Goal: Browse casually

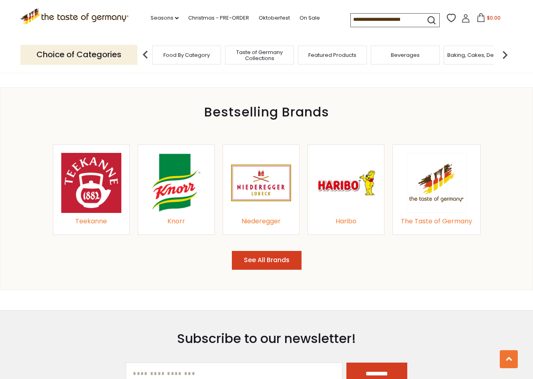
scroll to position [801, 0]
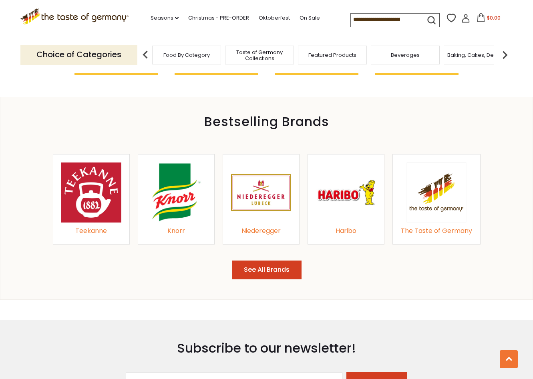
click at [366, 193] on img at bounding box center [346, 193] width 60 height 60
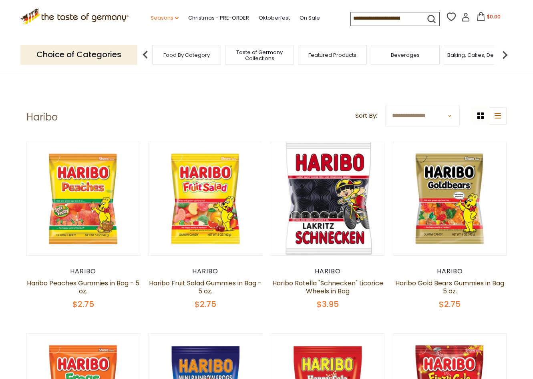
click at [160, 14] on link "Seasons dropdown_arrow" at bounding box center [165, 18] width 28 height 9
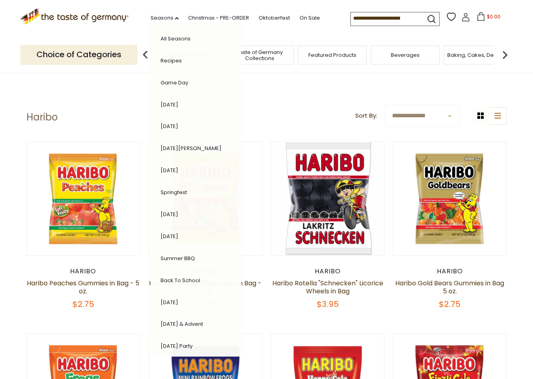
click at [177, 300] on link "[DATE]" at bounding box center [170, 303] width 18 height 8
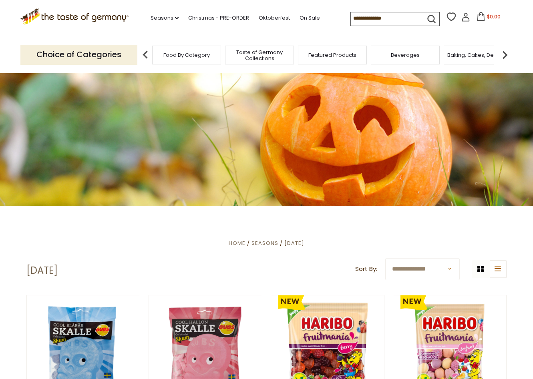
click at [202, 55] on span "Food By Category" at bounding box center [186, 55] width 46 height 6
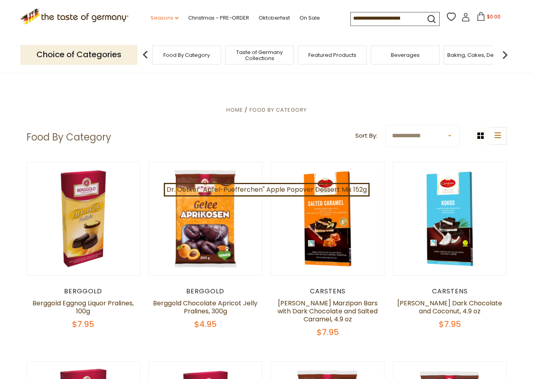
click at [175, 17] on icon "dropdown_arrow" at bounding box center [177, 18] width 4 height 3
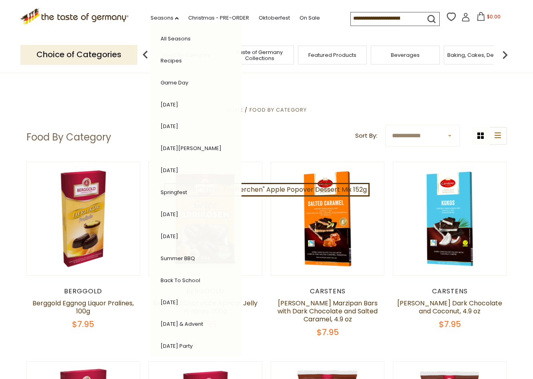
click at [199, 326] on link "[DATE] & Advent" at bounding box center [182, 324] width 42 height 8
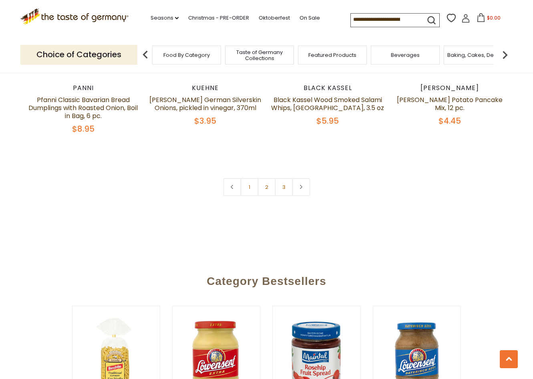
scroll to position [1936, 0]
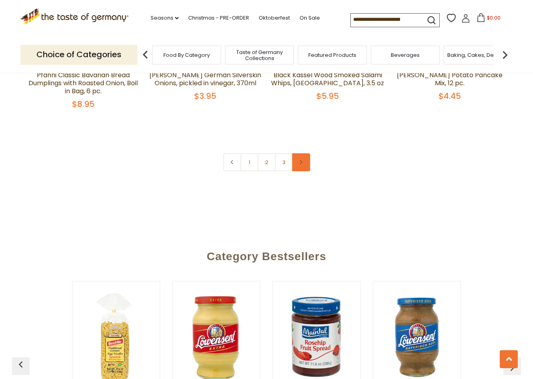
click at [300, 153] on link at bounding box center [301, 162] width 18 height 18
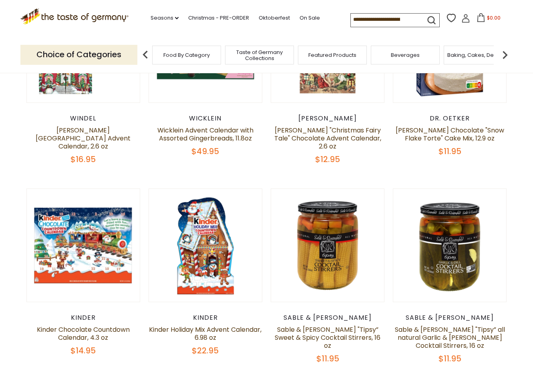
scroll to position [334, 0]
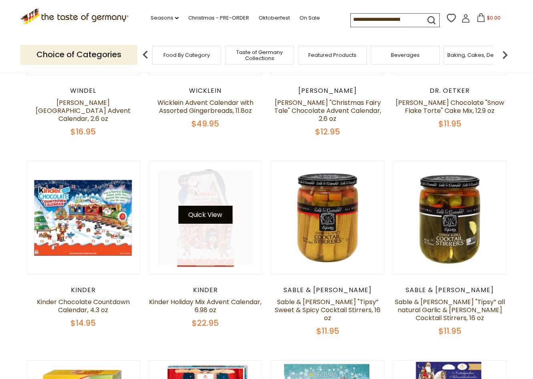
click at [213, 214] on button "Quick View" at bounding box center [205, 215] width 54 height 18
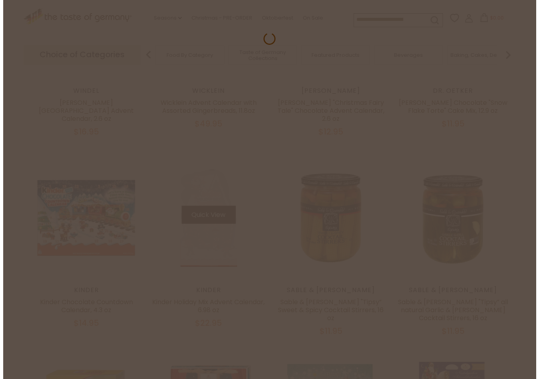
scroll to position [336, 0]
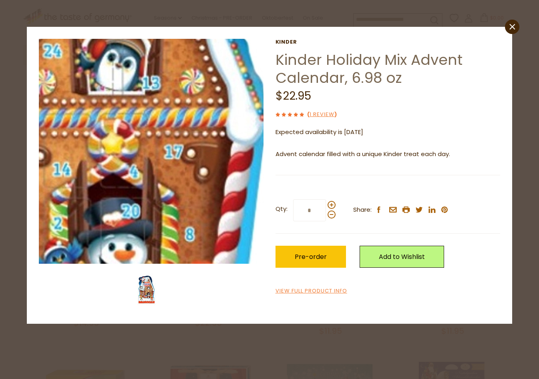
click at [184, 171] on img at bounding box center [151, 151] width 225 height 225
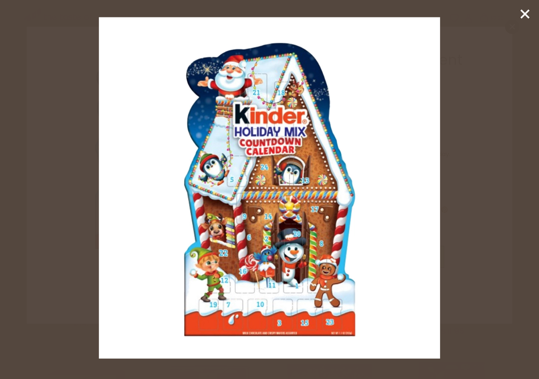
click at [324, 153] on img at bounding box center [269, 187] width 341 height 341
click at [520, 17] on icon at bounding box center [525, 14] width 12 height 12
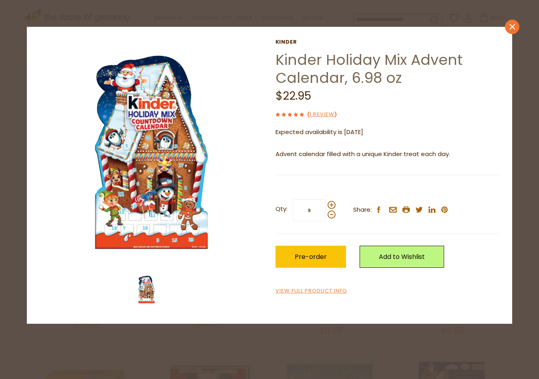
click at [512, 29] on icon "close" at bounding box center [512, 27] width 6 height 6
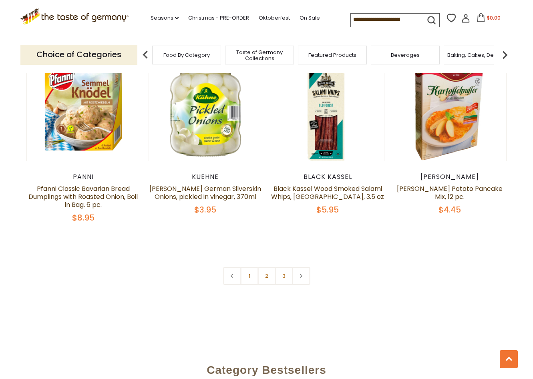
scroll to position [1802, 0]
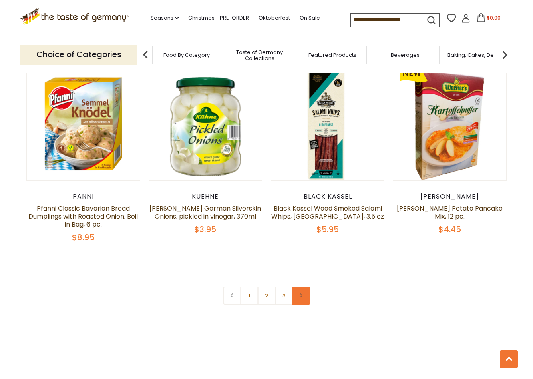
click at [296, 287] on link at bounding box center [301, 296] width 18 height 18
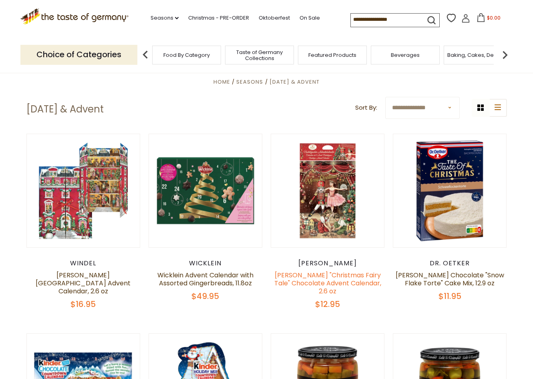
scroll to position [134, 0]
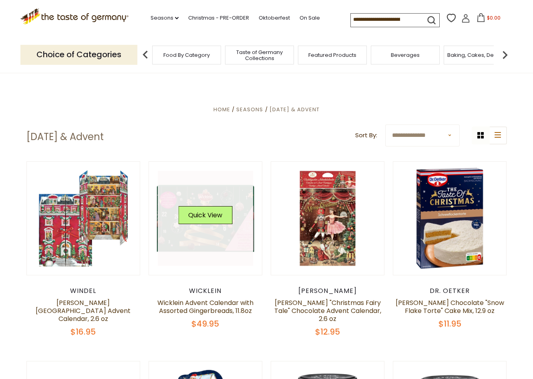
click at [245, 226] on link at bounding box center [205, 218] width 95 height 95
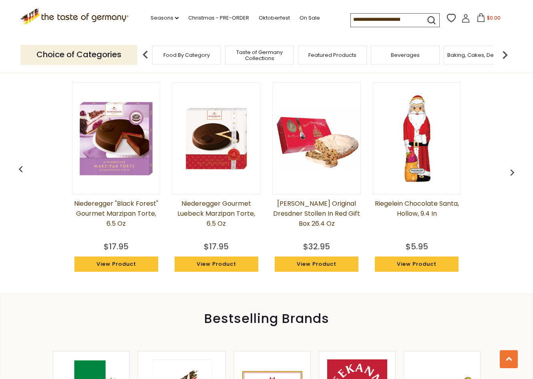
scroll to position [534, 0]
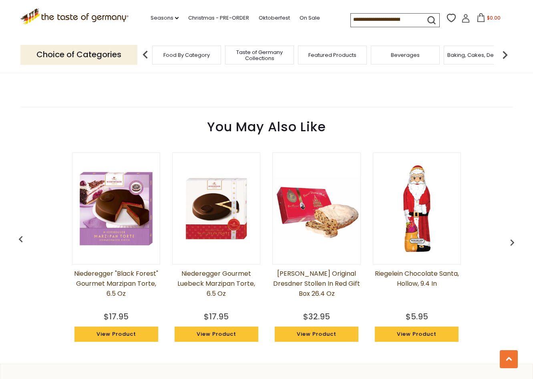
click at [510, 237] on img "button" at bounding box center [512, 242] width 13 height 13
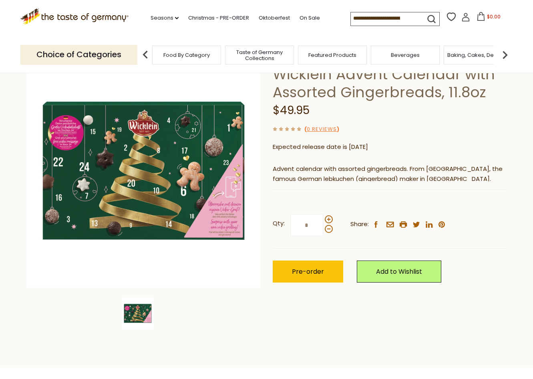
scroll to position [0, 0]
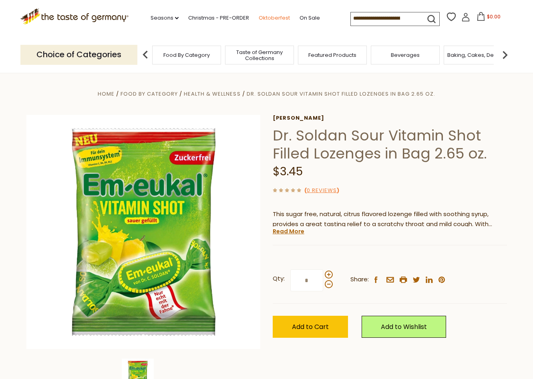
click at [270, 19] on link "Oktoberfest" at bounding box center [274, 18] width 31 height 9
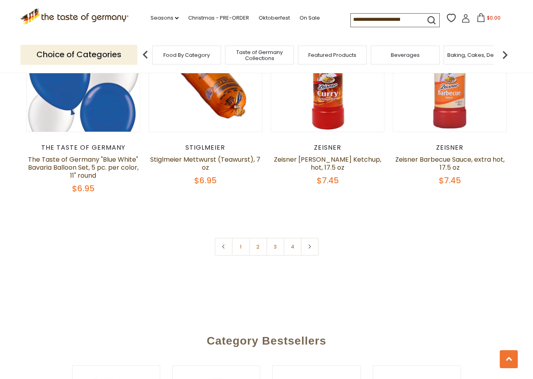
scroll to position [1936, 0]
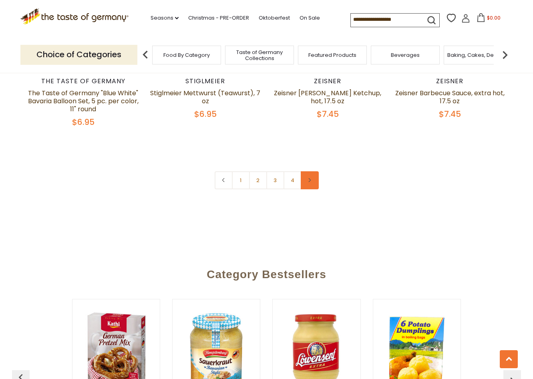
click at [310, 177] on link at bounding box center [310, 180] width 18 height 18
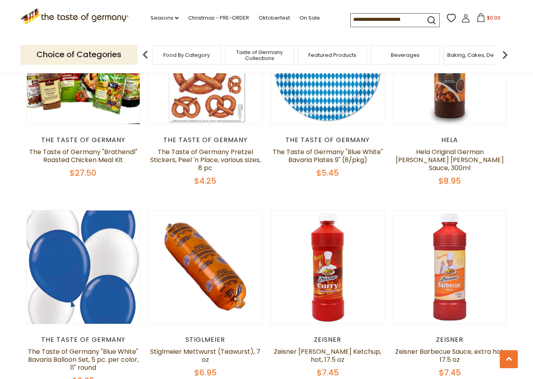
scroll to position [1869, 0]
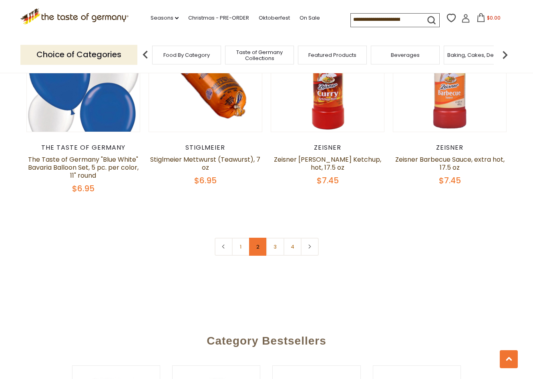
click at [259, 248] on link "2" at bounding box center [258, 247] width 18 height 18
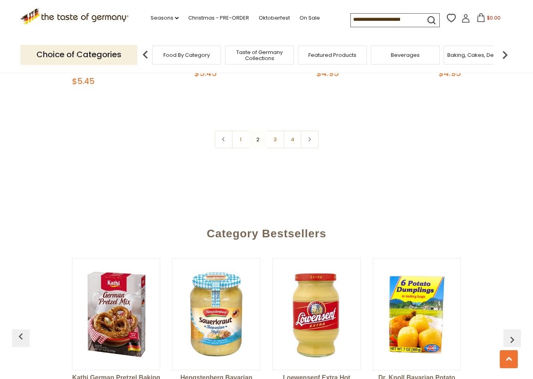
scroll to position [1994, 0]
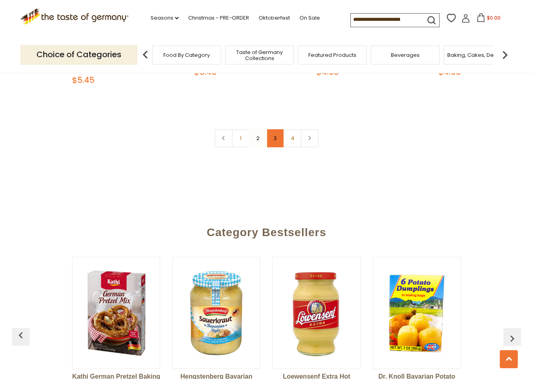
click at [271, 129] on link "3" at bounding box center [275, 138] width 18 height 18
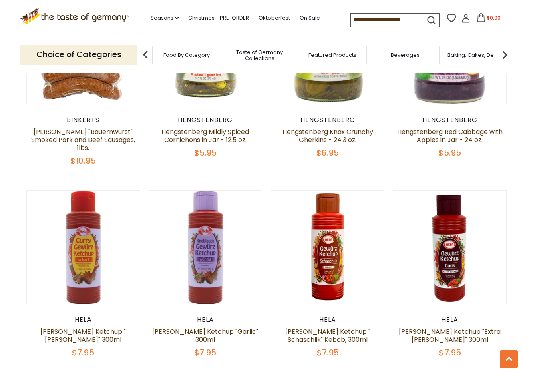
scroll to position [525, 0]
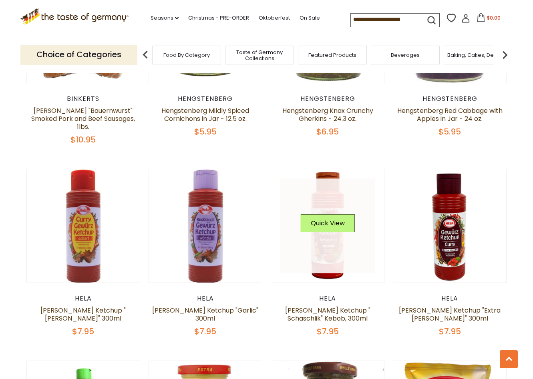
click at [327, 214] on button "Quick View" at bounding box center [328, 223] width 54 height 18
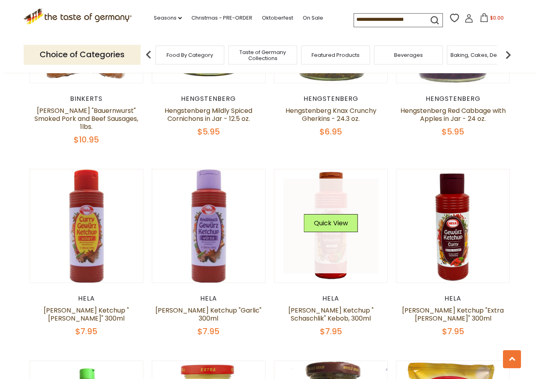
scroll to position [527, 0]
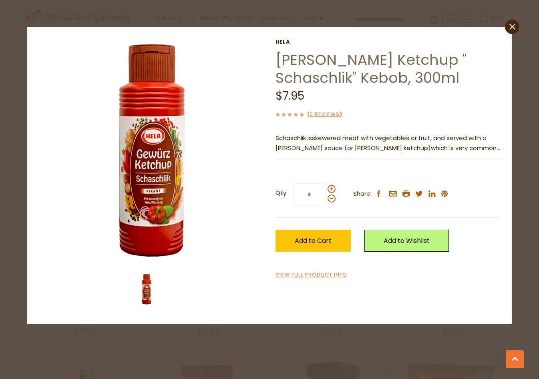
click at [491, 147] on span "which is very common in Germany. This is the Hela curry sauce made for and insp…" at bounding box center [388, 158] width 225 height 28
click at [320, 274] on link "View Full Product Info" at bounding box center [312, 275] width 72 height 8
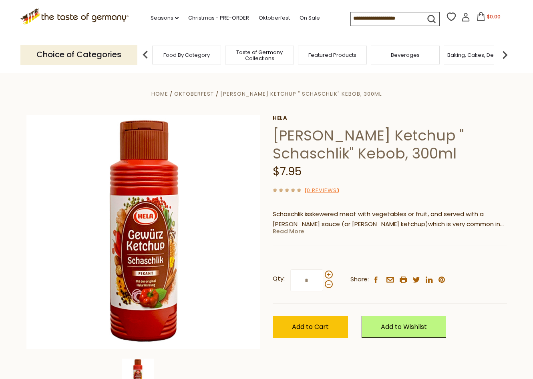
click at [284, 233] on link "Read More" at bounding box center [289, 231] width 32 height 8
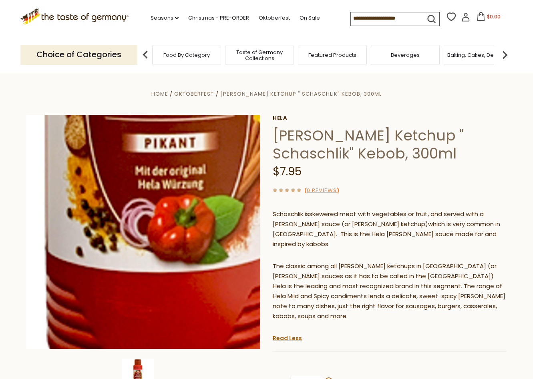
click at [136, 326] on img at bounding box center [143, 232] width 234 height 234
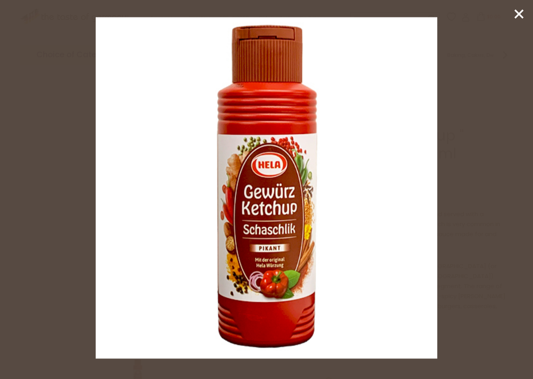
click at [279, 235] on img at bounding box center [266, 187] width 341 height 341
click at [515, 16] on icon at bounding box center [519, 14] width 12 height 12
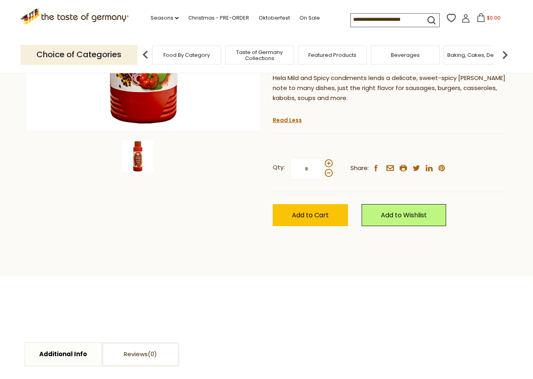
scroll to position [67, 0]
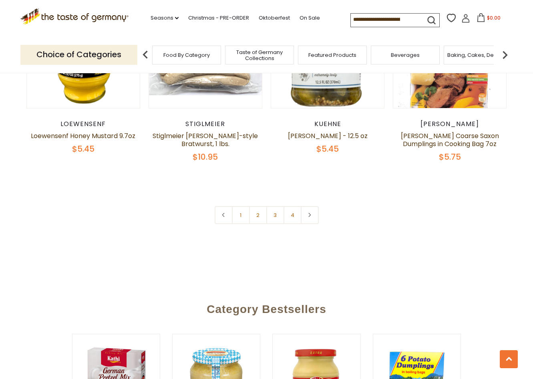
scroll to position [1861, 0]
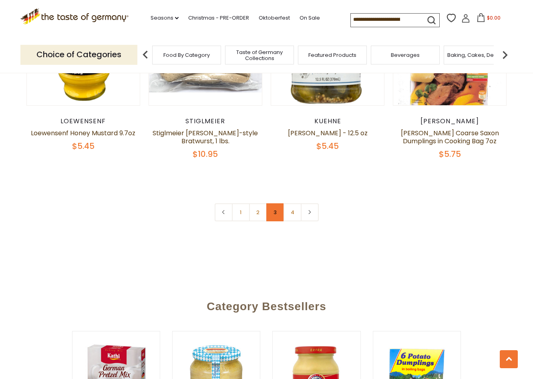
click at [275, 204] on link "3" at bounding box center [275, 212] width 18 height 18
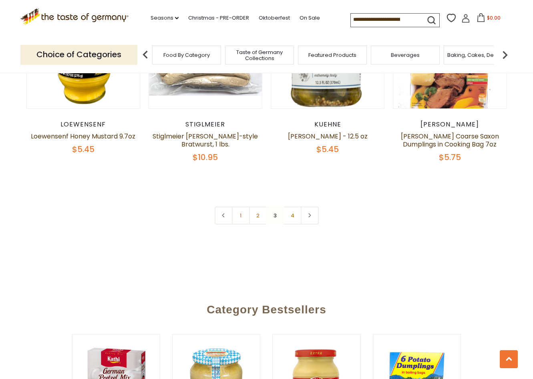
scroll to position [1860, 0]
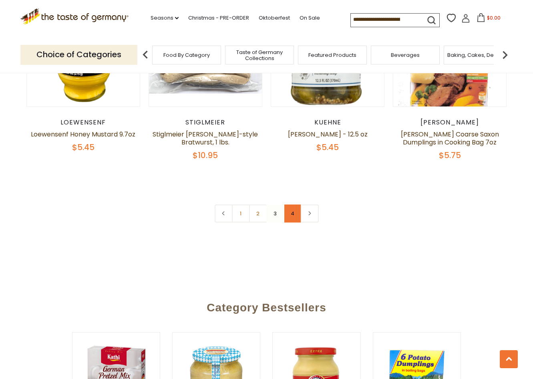
click at [294, 207] on link "4" at bounding box center [293, 214] width 18 height 18
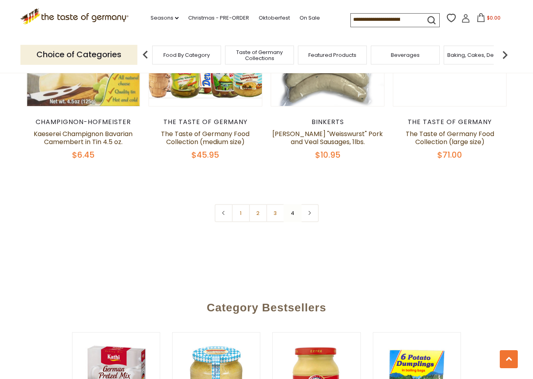
scroll to position [0, 0]
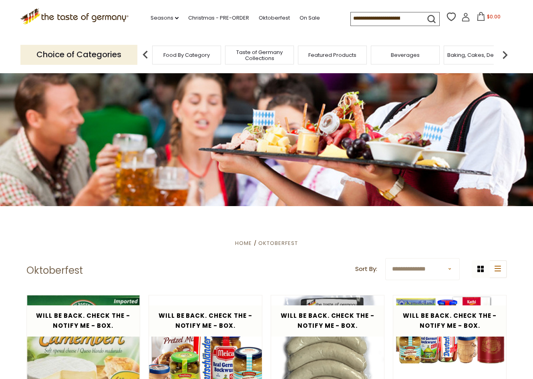
click at [487, 55] on span "Baking, Cakes, Desserts" at bounding box center [478, 55] width 62 height 6
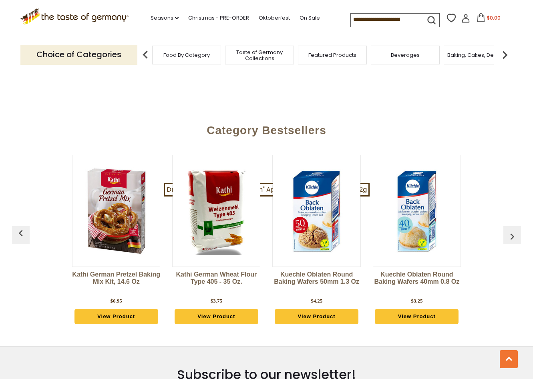
scroll to position [2069, 0]
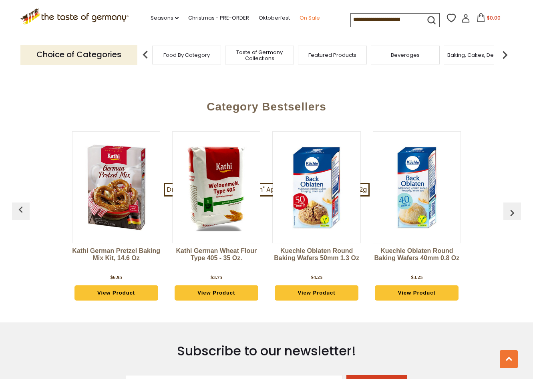
click at [309, 15] on link "On Sale" at bounding box center [310, 18] width 20 height 9
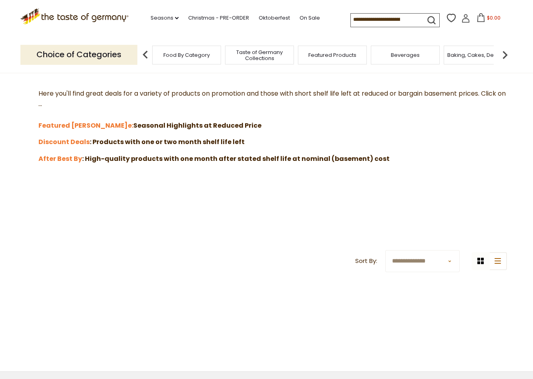
scroll to position [133, 0]
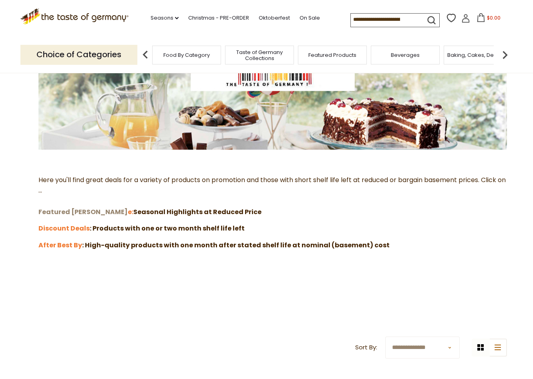
click at [47, 210] on strong "Featured Sal" at bounding box center [82, 211] width 89 height 9
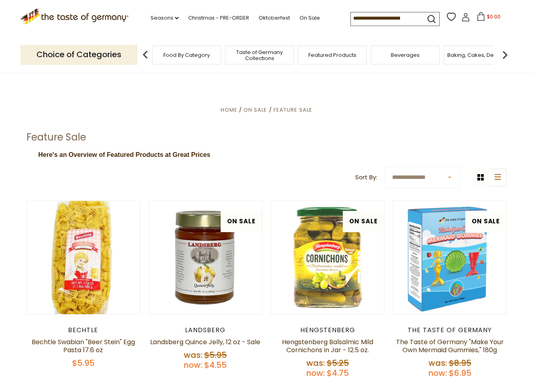
click at [263, 56] on span "Taste of Germany Collections" at bounding box center [259, 55] width 64 height 12
